Goal: Task Accomplishment & Management: Manage account settings

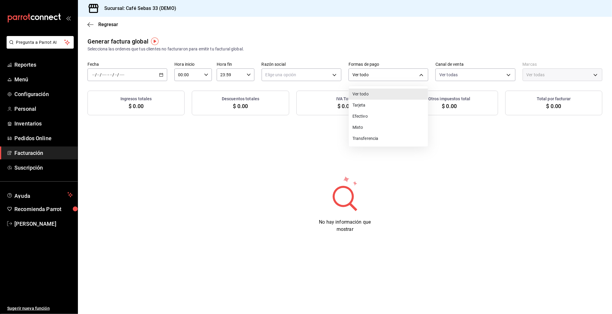
click at [32, 66] on div at bounding box center [306, 157] width 612 height 314
click at [32, 66] on div "Ver todo Tarjeta Efectivo Mixto Transferencia" at bounding box center [306, 157] width 612 height 314
click at [30, 65] on span "Reportes" at bounding box center [43, 65] width 58 height 8
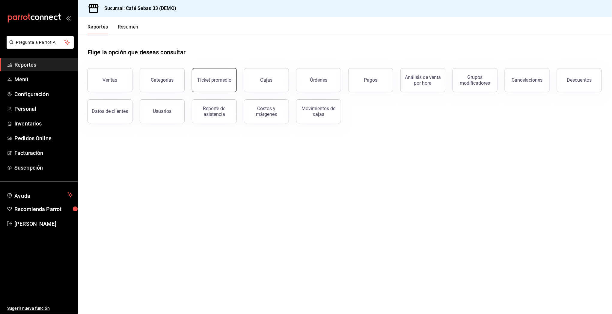
click at [209, 79] on div "Ticket promedio" at bounding box center [214, 80] width 34 height 6
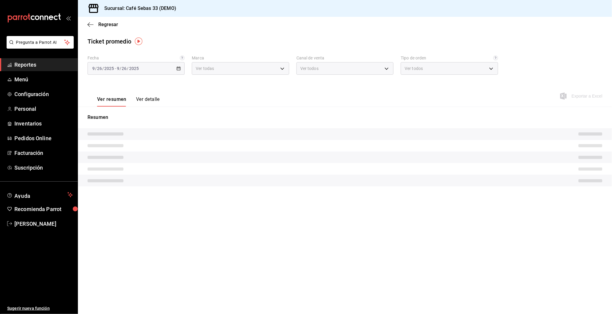
type input "a08da6d5-9428-4264-9cca-d76794f6e23e,41752a94-ef59-49bd-9b9d-e67e1db4dc38"
type input "PARROT,UBER_EATS,RAPPI,DIDI_FOOD,ONLINE"
type input "483802ac-97d0-4f5d-ab2d-94ba4d81386b,fd02c78e-6089-4b00-bed9-3dfbdb2763fa,3f674…"
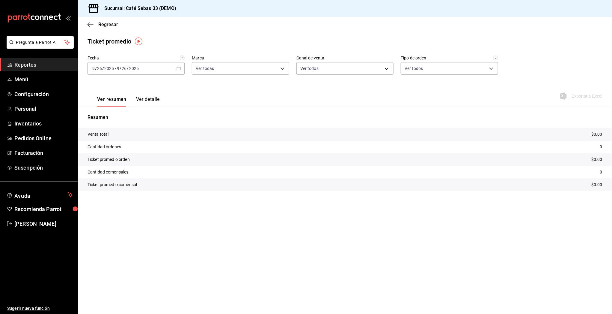
click at [177, 67] on icon "button" at bounding box center [179, 68] width 4 height 4
click at [106, 128] on span "Mes actual" at bounding box center [116, 127] width 46 height 6
click at [147, 101] on button "Ver detalle" at bounding box center [148, 101] width 24 height 10
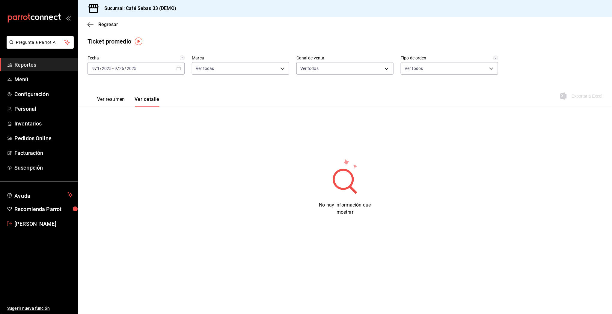
click at [40, 228] on link "Sebastian Rodriguez" at bounding box center [39, 223] width 78 height 13
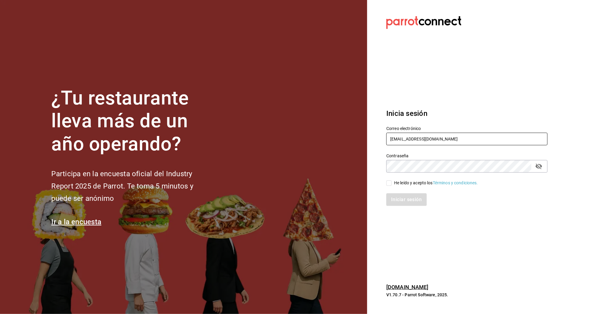
click at [405, 140] on input "sebas@demo.com" at bounding box center [467, 139] width 161 height 13
type input "lostreschilaquiles@jinetes.com"
click at [414, 180] on div "He leído y acepto los Términos y condiciones." at bounding box center [436, 183] width 84 height 6
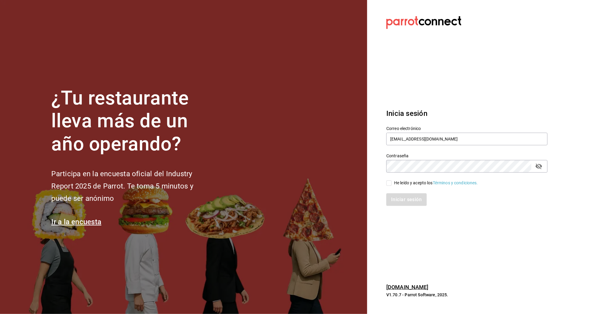
click at [392, 180] on input "He leído y acepto los Términos y condiciones." at bounding box center [389, 182] width 5 height 5
checkbox input "true"
click at [411, 194] on button "Iniciar sesión" at bounding box center [407, 199] width 41 height 13
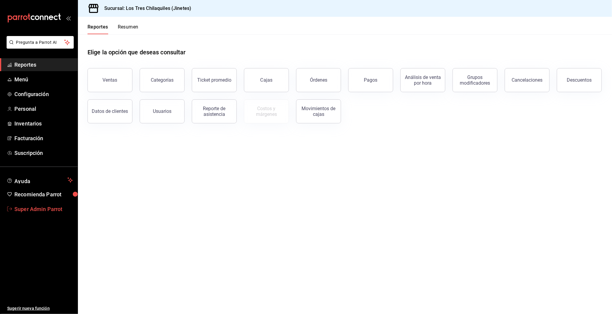
click at [47, 206] on span "Super Admin Parrot" at bounding box center [43, 209] width 58 height 8
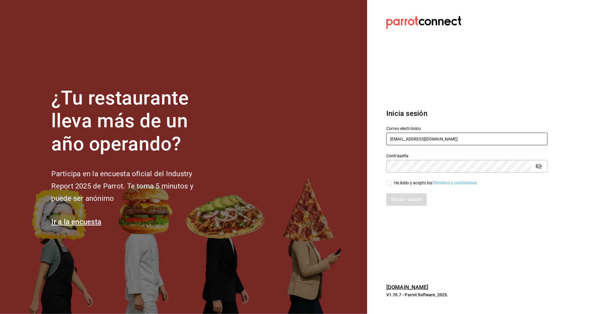
click at [417, 140] on input "lostreschilaquiles@jinetes.com" at bounding box center [467, 139] width 161 height 13
paste input "multiuser@restaurantequiroz.com Parr0tConnec7"
click at [471, 138] on input "multiuser@restaurantequiroz.com Parr0tConnec7" at bounding box center [467, 139] width 161 height 13
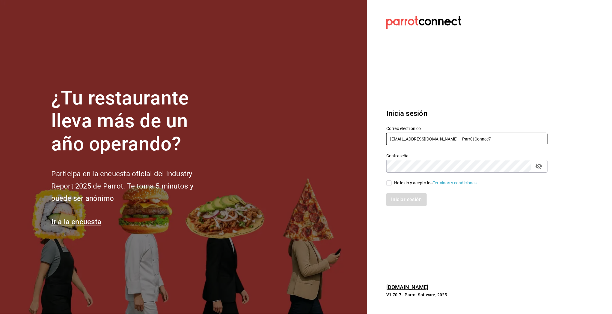
click at [471, 138] on input "multiuser@restaurantequiroz.com Parr0tConnec7" at bounding box center [467, 139] width 161 height 13
type input "[EMAIL_ADDRESS][DOMAIN_NAME]"
click at [405, 182] on div "He leído y acepto los Términos y condiciones." at bounding box center [436, 183] width 84 height 6
click at [392, 182] on input "He leído y acepto los Términos y condiciones." at bounding box center [389, 182] width 5 height 5
checkbox input "true"
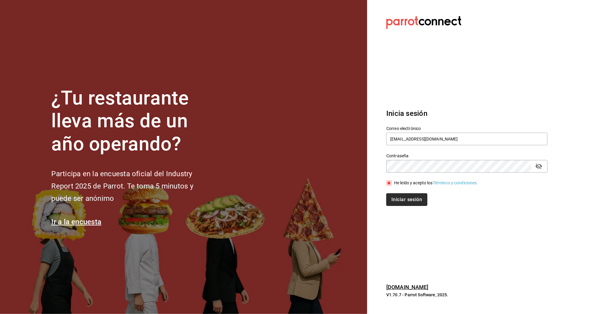
click at [404, 194] on button "Iniciar sesión" at bounding box center [407, 199] width 41 height 13
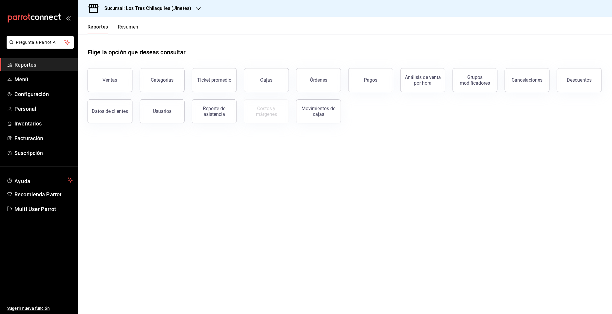
click at [154, 6] on h3 "Sucursal: Los Tres Chilaquiles (Jinetes)" at bounding box center [146, 8] width 92 height 7
click at [210, 74] on div at bounding box center [306, 157] width 612 height 314
click at [213, 84] on button "Ticket promedio" at bounding box center [214, 80] width 45 height 24
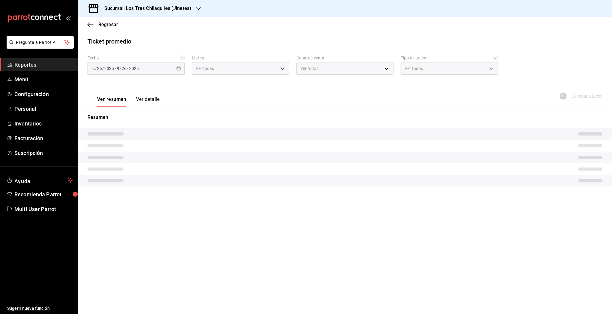
type input "d7910c5e-c6f7-48fa-adda-900847dc7e4e,b695be58-cc6c-4c57-a93d-9c38e75c8bd0"
type input "PARROT,UBER_EATS,RAPPI,DIDI_FOOD,ONLINE"
type input "451ad3fc-6364-42f9-850a-a993e23109cd,22c0e04f-bd49-4d2a-893f-c1cdd85e429d,56f71…"
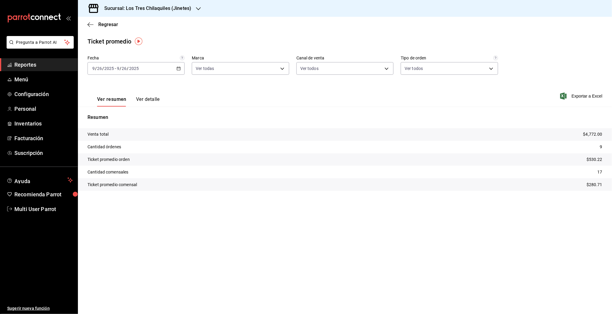
click at [162, 68] on div "[DATE] [DATE] - [DATE] [DATE]" at bounding box center [136, 68] width 97 height 13
click at [104, 127] on span "Mes actual" at bounding box center [116, 127] width 46 height 6
click at [151, 101] on button "Ver detalle" at bounding box center [148, 101] width 24 height 10
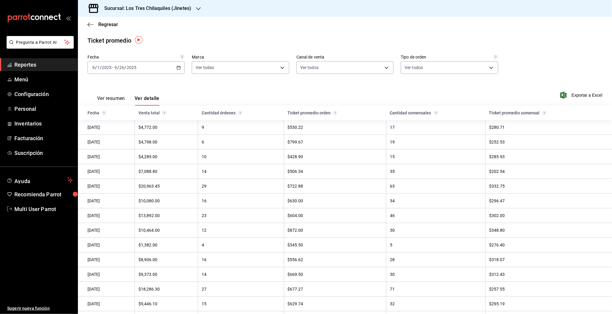
scroll to position [1, 0]
click at [172, 70] on div "2025-09-01 9 / 1 / 2025 - 2025-09-26 9 / 26 / 2025" at bounding box center [136, 67] width 97 height 13
click at [113, 140] on span "Rango de fechas" at bounding box center [116, 139] width 46 height 6
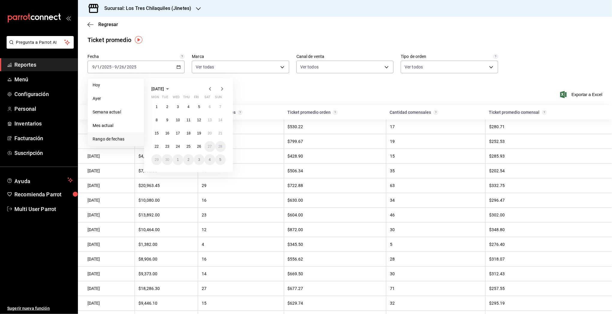
click at [209, 91] on icon "button" at bounding box center [210, 88] width 7 height 7
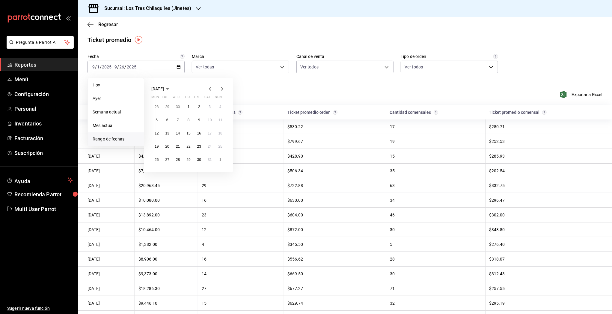
click at [209, 91] on icon "button" at bounding box center [210, 88] width 7 height 7
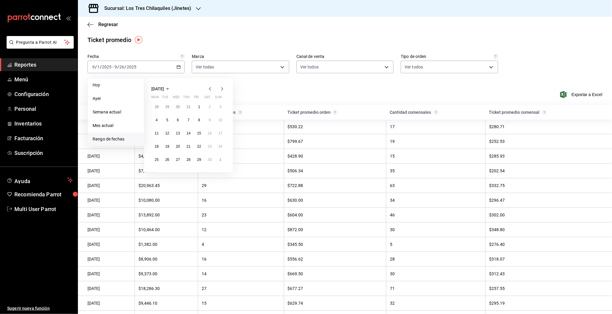
click at [209, 91] on icon "button" at bounding box center [210, 88] width 7 height 7
click at [223, 89] on icon "button" at bounding box center [222, 88] width 7 height 7
click at [223, 89] on icon "button" at bounding box center [222, 89] width 2 height 4
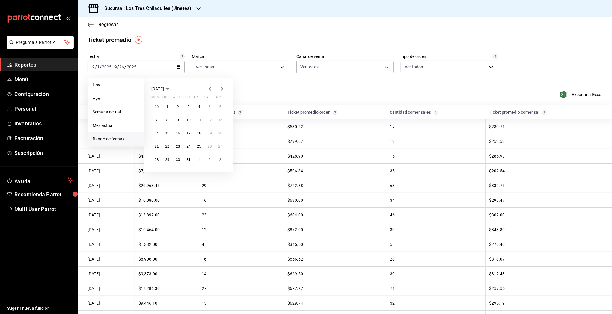
click at [223, 89] on icon "button" at bounding box center [222, 89] width 2 height 4
click at [222, 89] on icon "button" at bounding box center [222, 89] width 2 height 4
click at [179, 103] on button "1" at bounding box center [178, 106] width 10 height 11
click at [222, 87] on icon "button" at bounding box center [222, 88] width 7 height 7
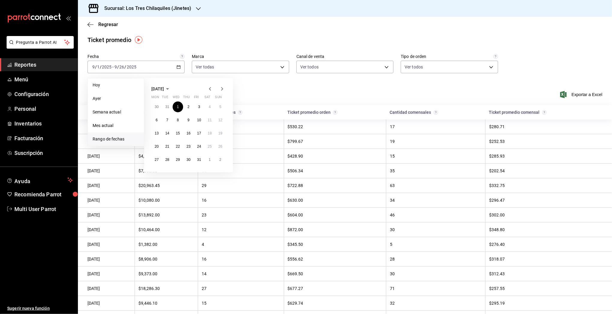
click at [222, 87] on icon "button" at bounding box center [222, 88] width 7 height 7
click at [209, 88] on icon "button" at bounding box center [210, 88] width 7 height 7
click at [211, 89] on icon "button" at bounding box center [210, 88] width 7 height 7
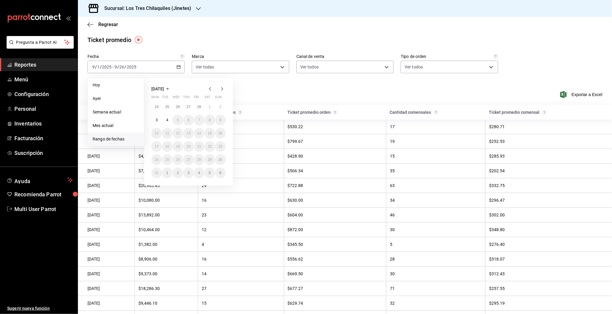
click at [212, 89] on icon "button" at bounding box center [210, 88] width 7 height 7
click at [213, 88] on icon "button" at bounding box center [210, 88] width 7 height 7
click at [222, 88] on icon "button" at bounding box center [222, 88] width 7 height 7
click at [222, 89] on icon "button" at bounding box center [222, 88] width 7 height 7
click at [24, 211] on span "Multi User Parrot" at bounding box center [43, 209] width 58 height 8
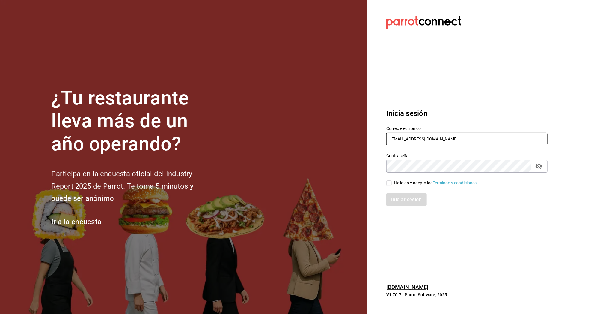
click at [404, 139] on input "multiuser@restaurantequiroz.com" at bounding box center [467, 139] width 161 height 13
type input "nucafe@mx.com"
click at [407, 184] on div "He leído y acepto los Términos y condiciones." at bounding box center [436, 183] width 84 height 6
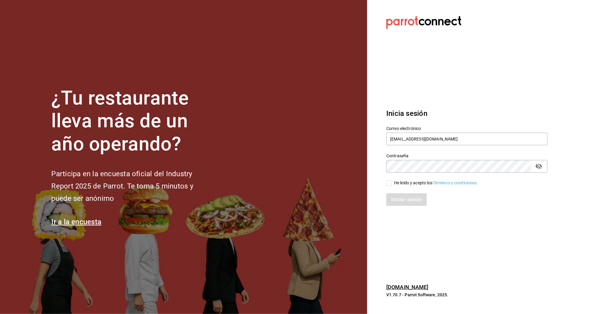
click at [392, 184] on input "He leído y acepto los Términos y condiciones." at bounding box center [389, 182] width 5 height 5
checkbox input "true"
click at [406, 196] on button "Iniciar sesión" at bounding box center [407, 199] width 41 height 13
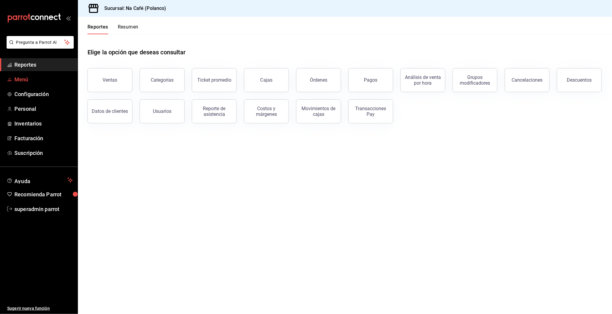
click at [14, 79] on span "Menú" at bounding box center [43, 79] width 58 height 8
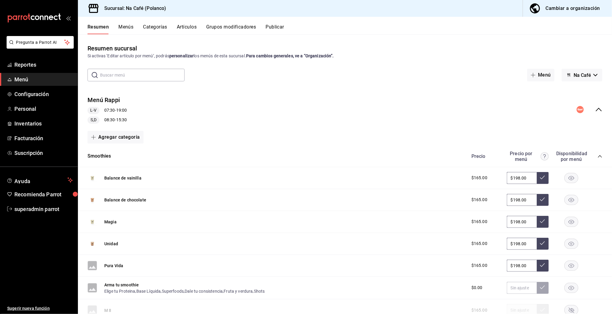
click at [596, 111] on icon "collapse-menu-row" at bounding box center [599, 109] width 7 height 7
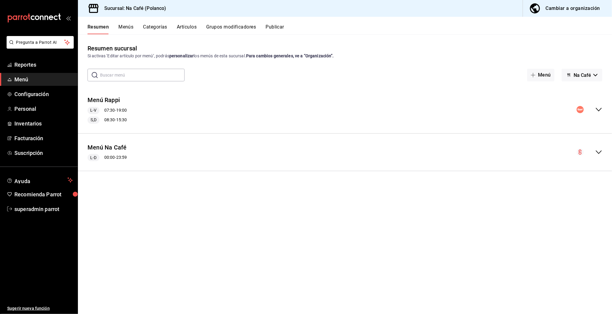
click at [592, 111] on div "collapse-menu-row" at bounding box center [590, 109] width 26 height 7
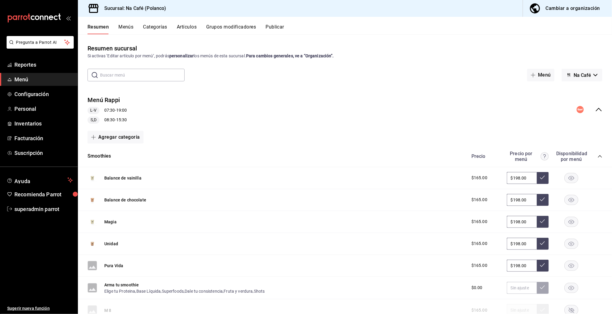
click at [598, 156] on icon "collapse-category-row" at bounding box center [600, 156] width 5 height 5
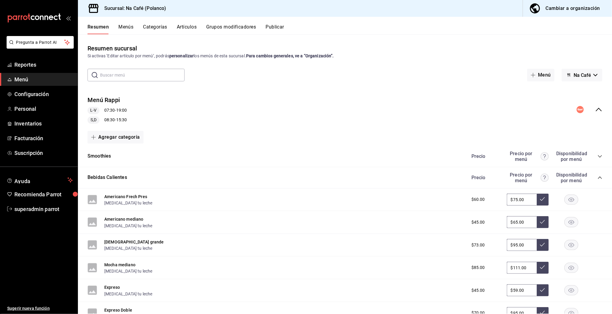
click at [147, 22] on div "Resumen Menús Categorías Artículos Grupos modificadores Publicar" at bounding box center [345, 25] width 534 height 17
click at [188, 26] on button "Artículos" at bounding box center [187, 29] width 20 height 10
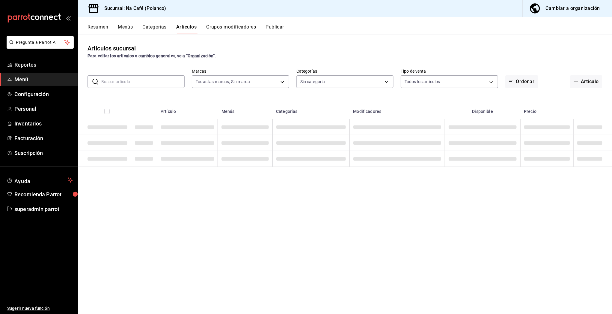
type input "47c215c2-fcab-4eae-87e6-fc2b81f22ec3,a272d3d9-eb3c-419b-9379-c2c0032a49e6,b248e…"
click at [112, 85] on input "text" at bounding box center [142, 82] width 83 height 12
type input "e1cbeb13-afa7-4302-bf3e-796c6870ee2d,6d527642-6fb4-4f8f-b393-cb22ce7e141e,9c8c0…"
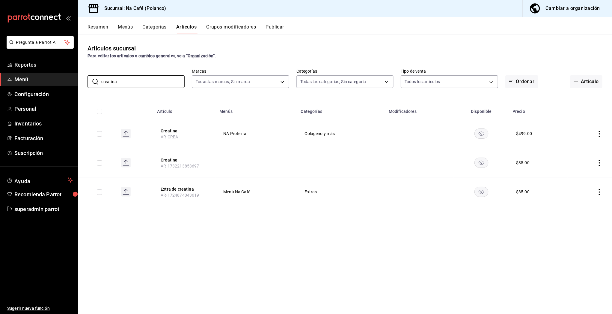
type input "creatina"
drag, startPoint x: 347, startPoint y: 134, endPoint x: 304, endPoint y: 133, distance: 42.6
click at [304, 133] on td "Colágeno y más" at bounding box center [341, 133] width 88 height 29
copy span "Colágeno y más"
click at [161, 28] on button "Categorías" at bounding box center [155, 29] width 24 height 10
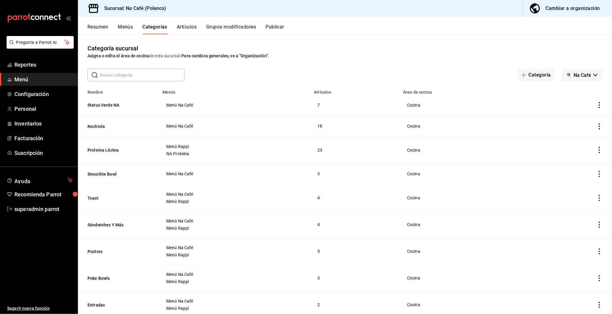
click at [157, 73] on input "text" at bounding box center [142, 75] width 85 height 12
paste input "Colágeno y más"
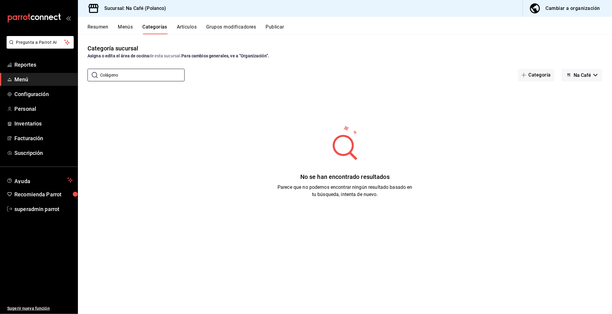
type input "Colágeno"
click at [32, 212] on span "superadmin parrot" at bounding box center [43, 209] width 58 height 8
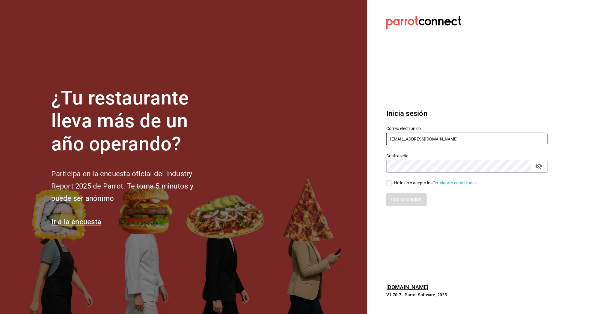
click at [394, 137] on input "[EMAIL_ADDRESS][DOMAIN_NAME]" at bounding box center [467, 139] width 161 height 13
drag, startPoint x: 436, startPoint y: 138, endPoint x: 308, endPoint y: 138, distance: 128.4
click at [360, 139] on div "¿Tu restaurante lleva más de un año operando? Participa en la encuesta oficial …" at bounding box center [306, 157] width 612 height 314
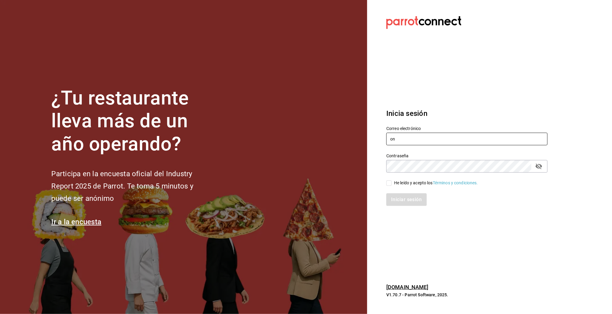
paste input "shawarmaakbar@cdmx.com 5H4M42W4"
click at [456, 138] on input "shawarmaakbar@cdmx.com 5H4M42W4" at bounding box center [467, 139] width 161 height 13
type input "[EMAIL_ADDRESS][DOMAIN_NAME]"
click at [397, 182] on div "He leído y acepto los Términos y condiciones." at bounding box center [436, 183] width 84 height 6
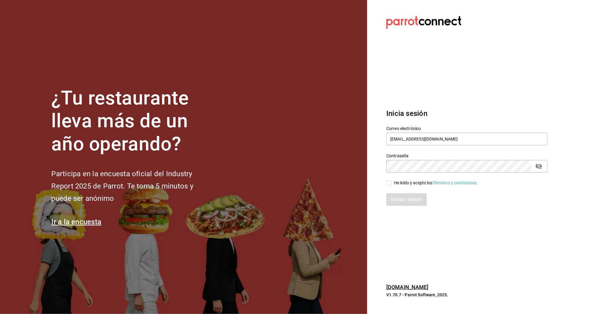
click at [392, 182] on input "He leído y acepto los Términos y condiciones." at bounding box center [389, 182] width 5 height 5
checkbox input "true"
click at [399, 209] on div "Inicia sesión Correo electrónico shawarmaakbar@cdmx.com Contraseña Contraseña H…" at bounding box center [467, 157] width 161 height 112
click at [405, 196] on button "Iniciar sesión" at bounding box center [407, 199] width 41 height 13
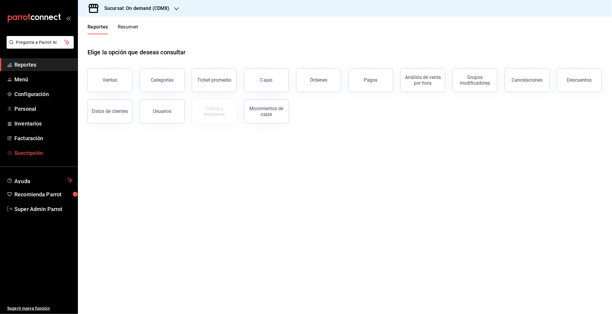
click at [37, 151] on span "Suscripción" at bounding box center [43, 153] width 58 height 8
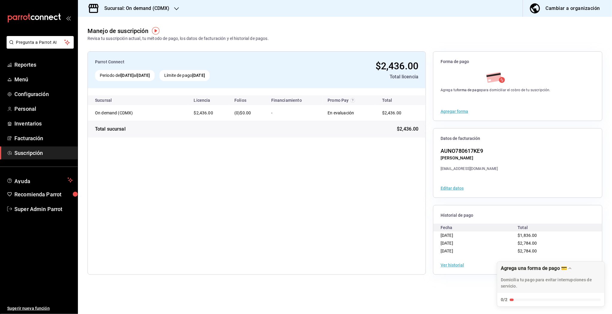
click at [37, 207] on span "Super Admin Parrot" at bounding box center [43, 209] width 58 height 8
click at [37, 207] on html "Pregunta a Parrot AI Reportes Menú Configuración Personal Inventarios Facturaci…" at bounding box center [306, 157] width 612 height 314
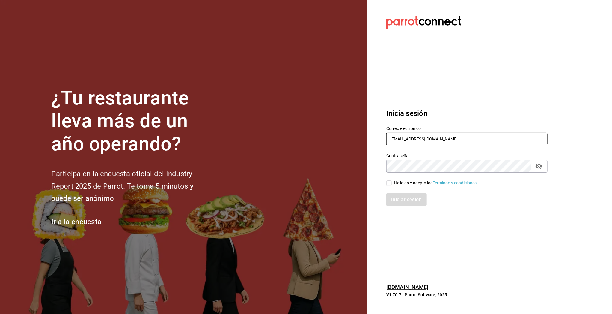
click at [402, 139] on input "shawarmaakbar@cdmx.com" at bounding box center [467, 139] width 161 height 13
type input "nucafe@mx.com"
click at [387, 183] on input "He leído y acepto los Términos y condiciones." at bounding box center [389, 182] width 5 height 5
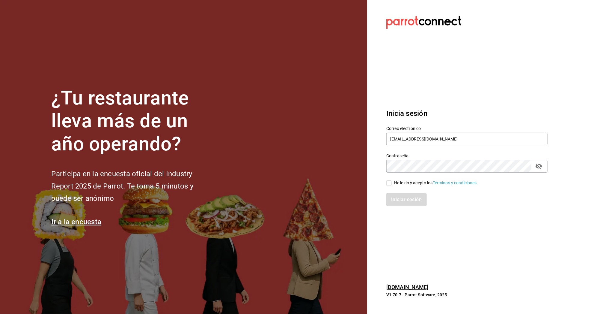
checkbox input "true"
click at [395, 199] on button "Iniciar sesión" at bounding box center [407, 199] width 41 height 13
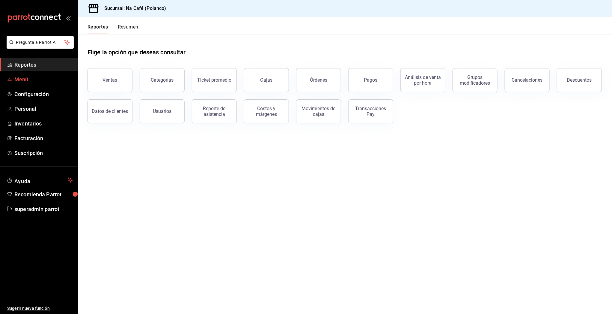
click at [20, 78] on span "Menú" at bounding box center [43, 79] width 58 height 8
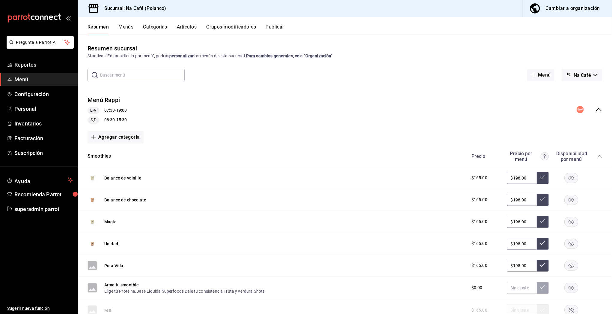
click at [185, 25] on button "Artículos" at bounding box center [187, 29] width 20 height 10
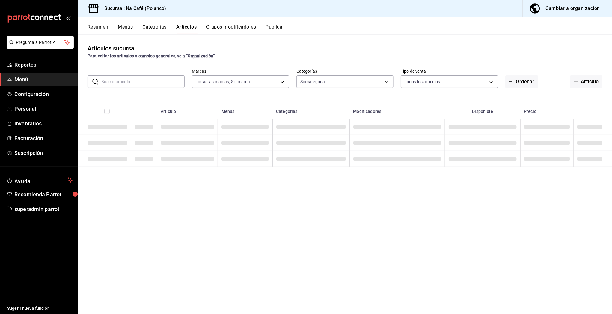
type input "47c215c2-fcab-4eae-87e6-fc2b81f22ec3,a272d3d9-eb3c-419b-9379-c2c0032a49e6,b248e…"
type input "e1cbeb13-afa7-4302-bf3e-796c6870ee2d,6d527642-6fb4-4f8f-b393-cb22ce7e141e,9c8c0…"
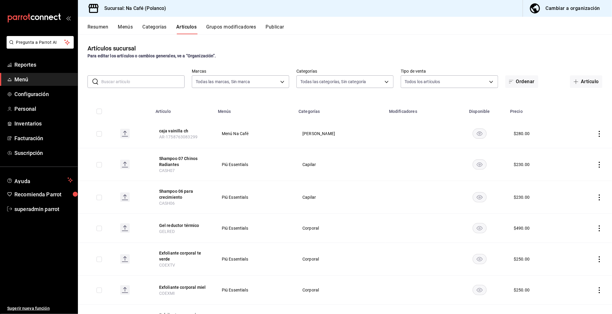
click at [157, 27] on button "Categorías" at bounding box center [155, 29] width 24 height 10
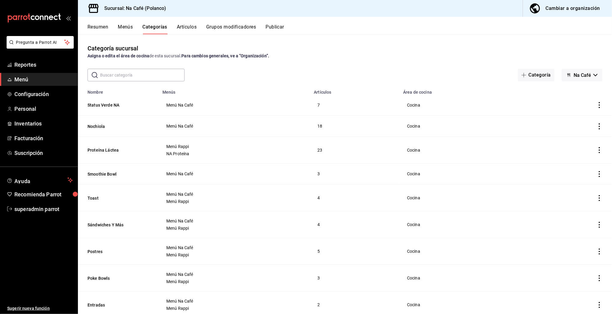
click at [22, 77] on span "Menú" at bounding box center [43, 79] width 58 height 8
click at [580, 75] on span "Na Café" at bounding box center [582, 75] width 17 height 6
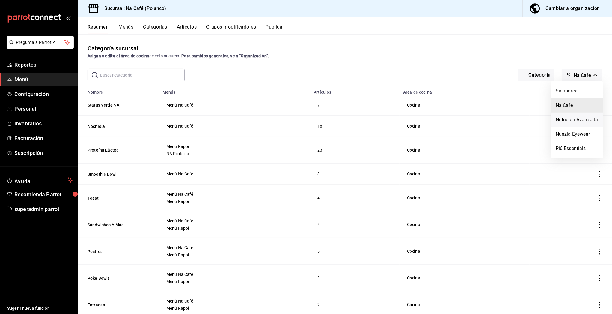
click at [563, 123] on li "Nutrición Avanzada" at bounding box center [577, 119] width 52 height 14
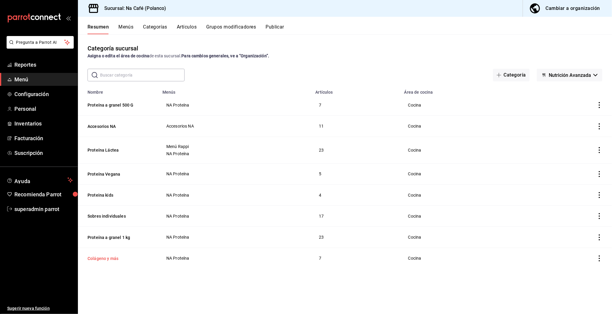
click at [107, 257] on button "Colágeno y más" at bounding box center [118, 258] width 60 height 6
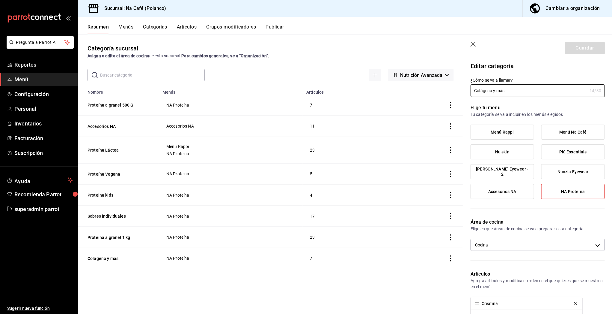
click at [507, 130] on span "Menú Rappi" at bounding box center [502, 132] width 23 height 5
click at [0, 0] on input "Menú Rappi" at bounding box center [0, 0] width 0 height 0
click at [507, 130] on span "Menú Rappi" at bounding box center [502, 132] width 23 height 5
click at [0, 0] on input "Menú Rappi" at bounding box center [0, 0] width 0 height 0
click at [158, 23] on div "Resumen Menús Categorías Artículos Grupos modificadores Publicar" at bounding box center [345, 25] width 534 height 17
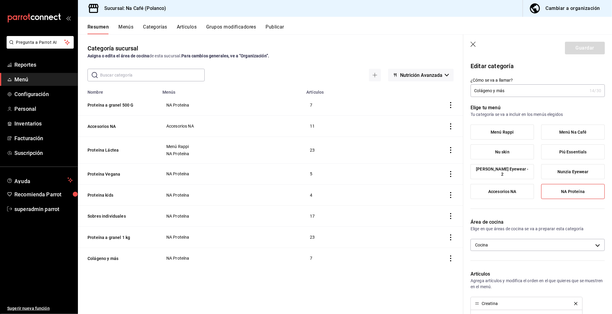
click at [155, 26] on button "Categorías" at bounding box center [155, 29] width 24 height 10
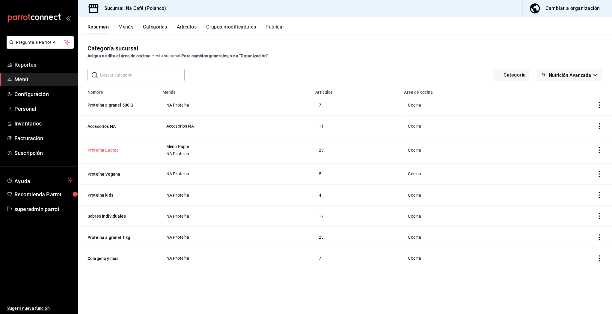
click at [102, 149] on button "Proteína Láctea" at bounding box center [118, 150] width 60 height 6
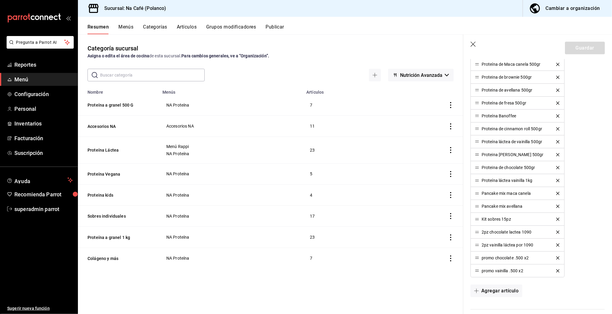
scroll to position [327, 0]
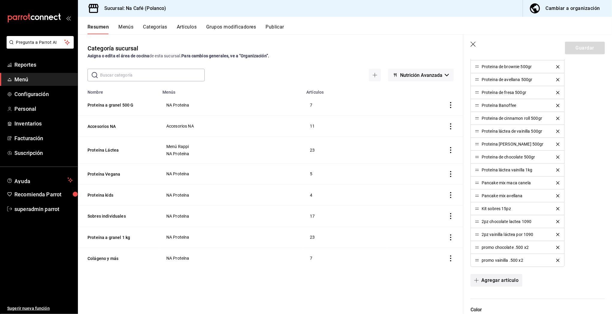
click at [500, 280] on button "Agregar artículo" at bounding box center [497, 280] width 52 height 13
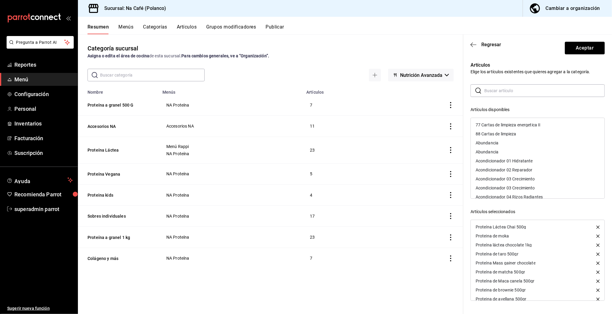
click at [501, 92] on input "text" at bounding box center [545, 91] width 121 height 12
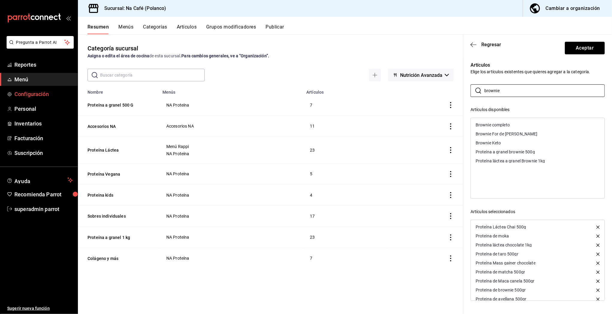
type input "brownie"
click at [501, 152] on div "Proteína a granel brownie 500g" at bounding box center [505, 152] width 59 height 4
click at [501, 159] on div "Proteína láctea a granel Brownie 1kg" at bounding box center [511, 161] width 70 height 4
click at [471, 45] on icon "button" at bounding box center [474, 44] width 6 height 5
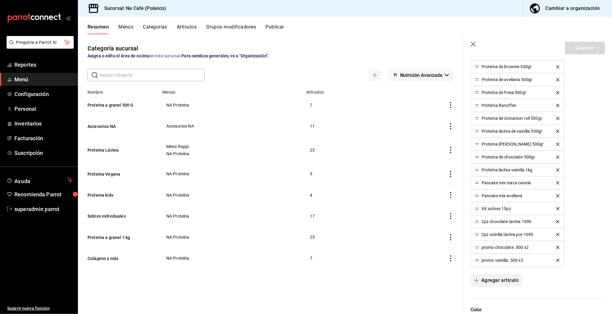
click at [499, 282] on button "Agregar artículo" at bounding box center [497, 280] width 52 height 13
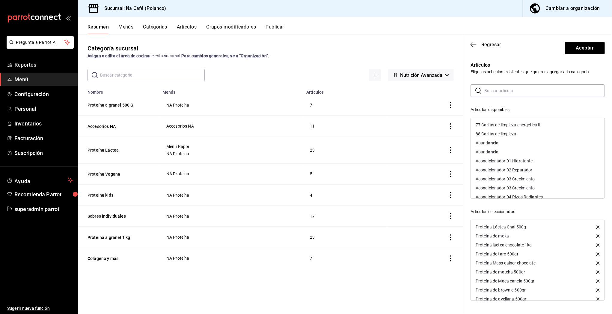
click at [501, 89] on input "text" at bounding box center [545, 91] width 121 height 12
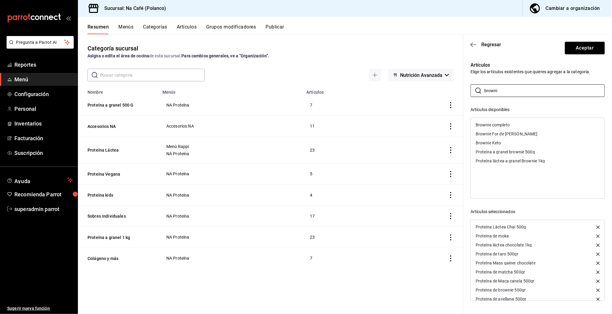
type input "browni"
click at [510, 152] on div "Proteína a granel brownie 500g" at bounding box center [505, 152] width 59 height 4
click at [472, 42] on icon "button" at bounding box center [474, 44] width 6 height 5
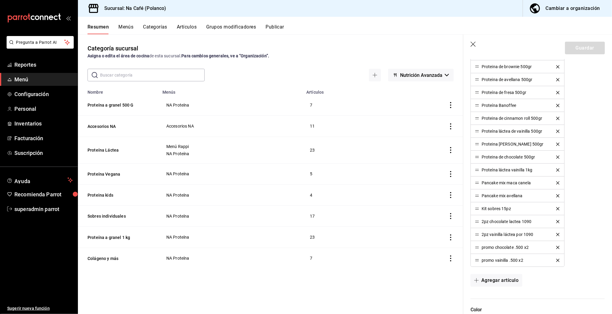
click at [474, 44] on icon "button" at bounding box center [473, 44] width 5 height 5
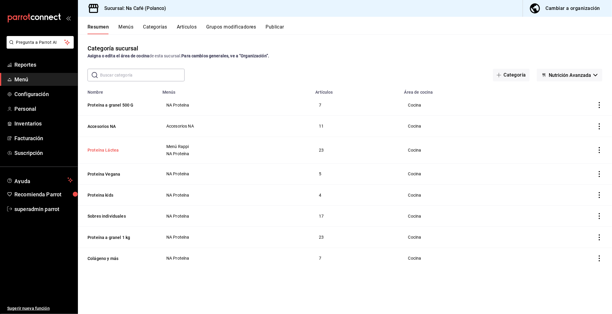
click at [97, 148] on button "Proteína Láctea" at bounding box center [118, 150] width 60 height 6
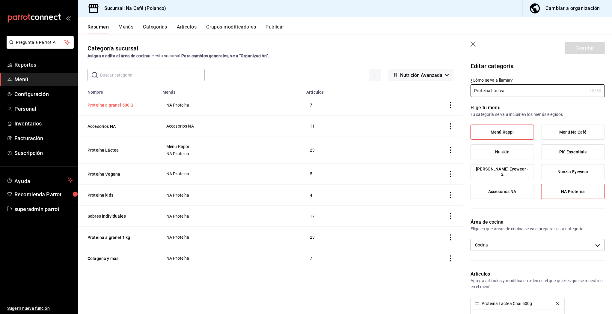
click at [104, 106] on button "Proteína a granel 500 G" at bounding box center [118, 105] width 60 height 6
type input "2ad9d286-146b-4cd5-baa3-f065e4bae372"
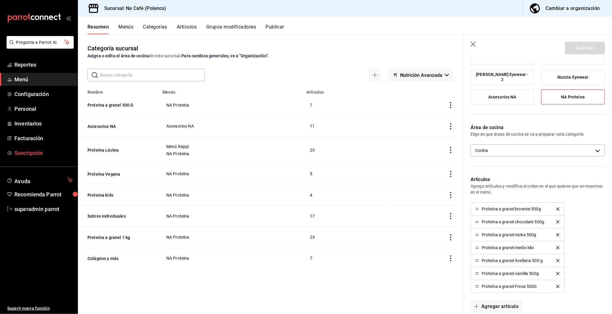
scroll to position [99, 0]
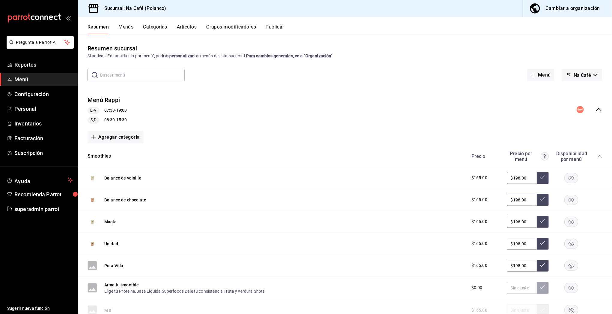
click at [187, 26] on button "Artículos" at bounding box center [187, 29] width 20 height 10
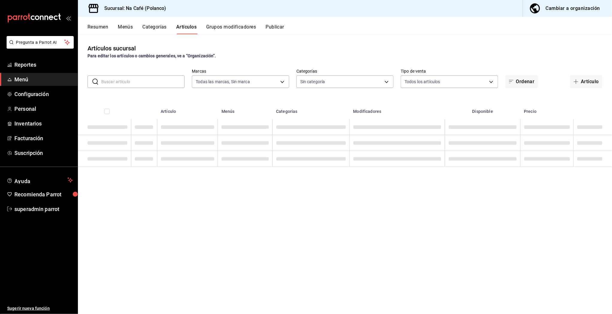
type input "47c215c2-fcab-4eae-87e6-fc2b81f22ec3,a272d3d9-eb3c-419b-9379-c2c0032a49e6,b248e…"
type input "e1cbeb13-afa7-4302-bf3e-796c6870ee2d,6d527642-6fb4-4f8f-b393-cb22ce7e141e,9c8c0…"
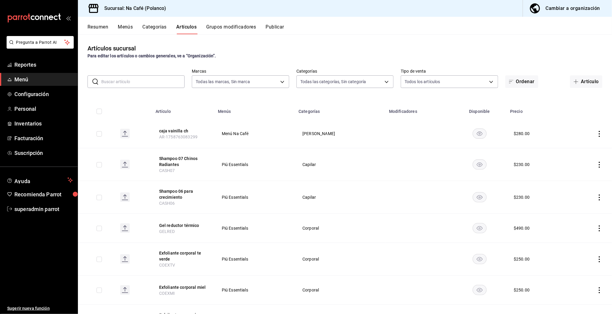
click at [141, 87] on input "text" at bounding box center [142, 82] width 83 height 12
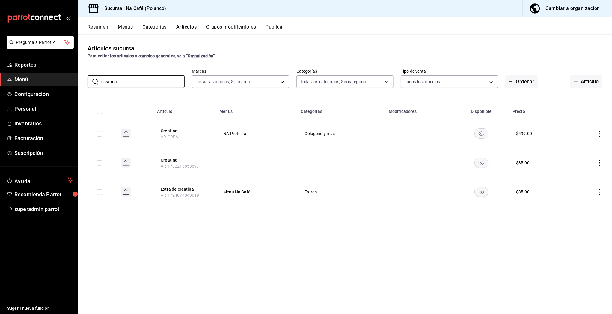
type input "creatina"
click at [227, 26] on button "Grupos modificadores" at bounding box center [231, 29] width 50 height 10
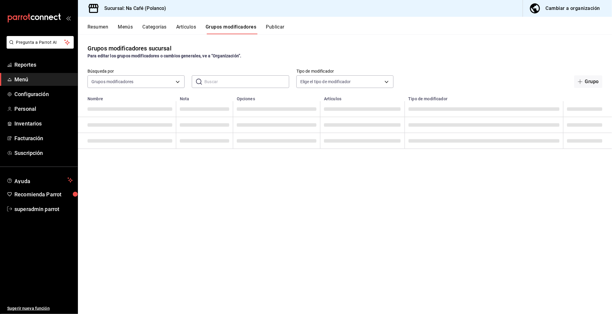
click at [147, 31] on button "Categorías" at bounding box center [155, 29] width 24 height 10
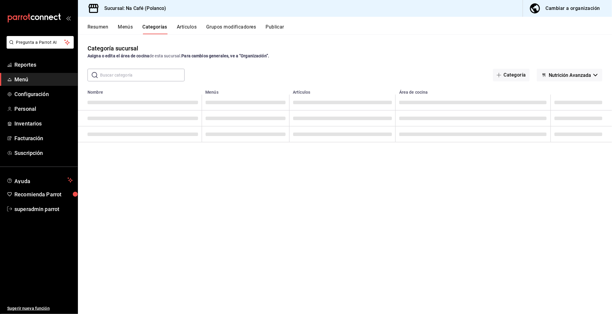
click at [139, 76] on input "text" at bounding box center [142, 75] width 85 height 12
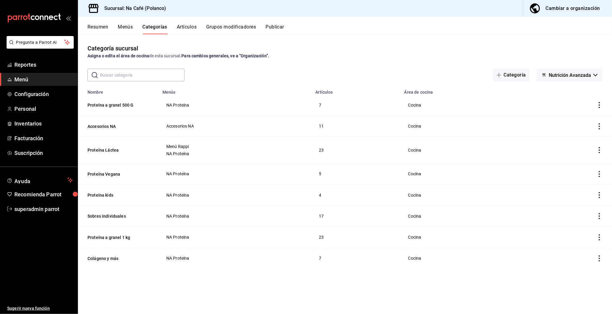
type input "ç"
click at [100, 255] on button "Colágeno y más" at bounding box center [118, 258] width 60 height 6
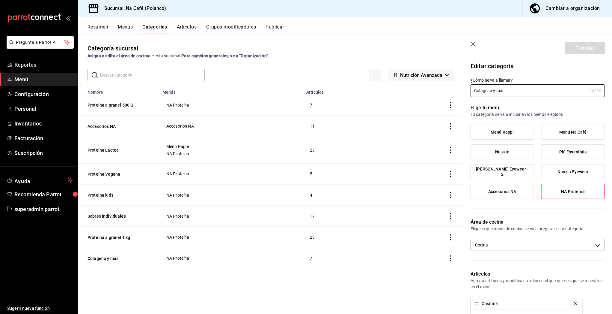
click at [474, 44] on icon "button" at bounding box center [473, 44] width 5 height 5
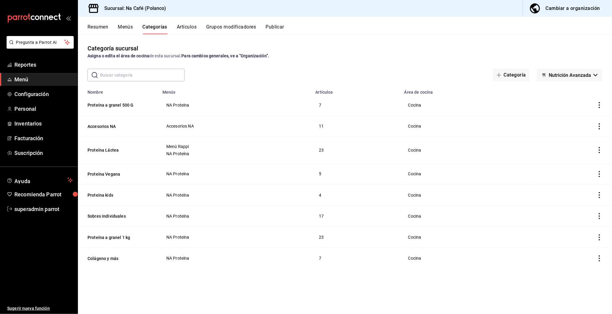
click at [95, 28] on button "Resumen" at bounding box center [98, 29] width 21 height 10
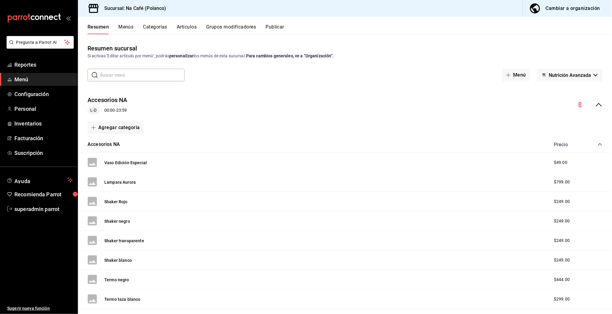
click at [595, 99] on div "Accesorios NA L-D 00:00 - 23:59" at bounding box center [345, 105] width 534 height 28
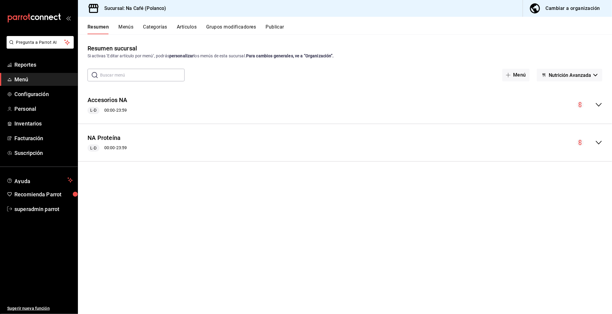
click at [583, 80] on button "Nutrición Avanzada" at bounding box center [570, 75] width 66 height 13
click at [564, 90] on li "Na Café" at bounding box center [570, 91] width 52 height 14
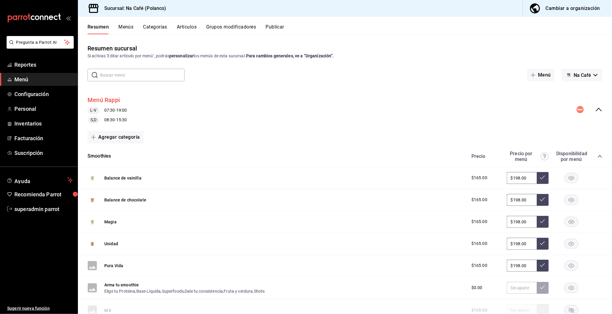
click at [104, 98] on button "Menú Rappi" at bounding box center [104, 100] width 32 height 9
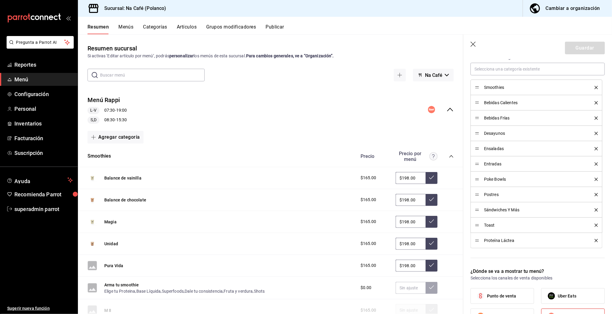
scroll to position [285, 0]
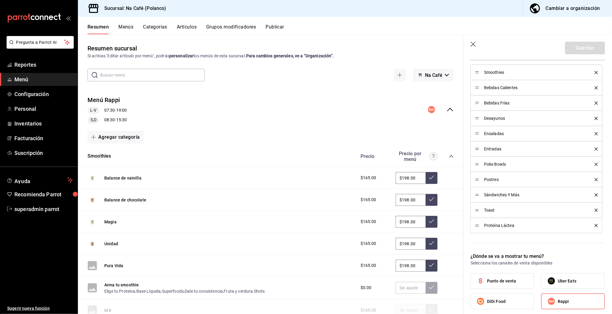
click at [171, 26] on div "Resumen Menús Categorías Artículos Grupos modificadores Publicar" at bounding box center [350, 29] width 525 height 10
